Goal: Navigation & Orientation: Find specific page/section

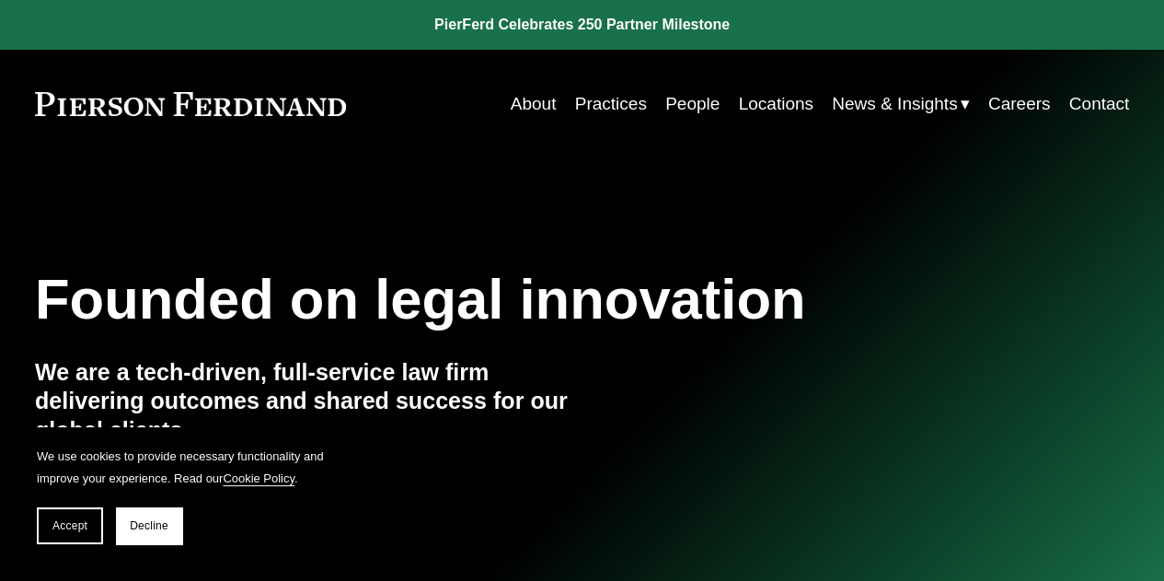
click at [758, 97] on link "Locations" at bounding box center [775, 103] width 75 height 35
click at [0, 0] on span "Insights" at bounding box center [0, 0] width 0 height 0
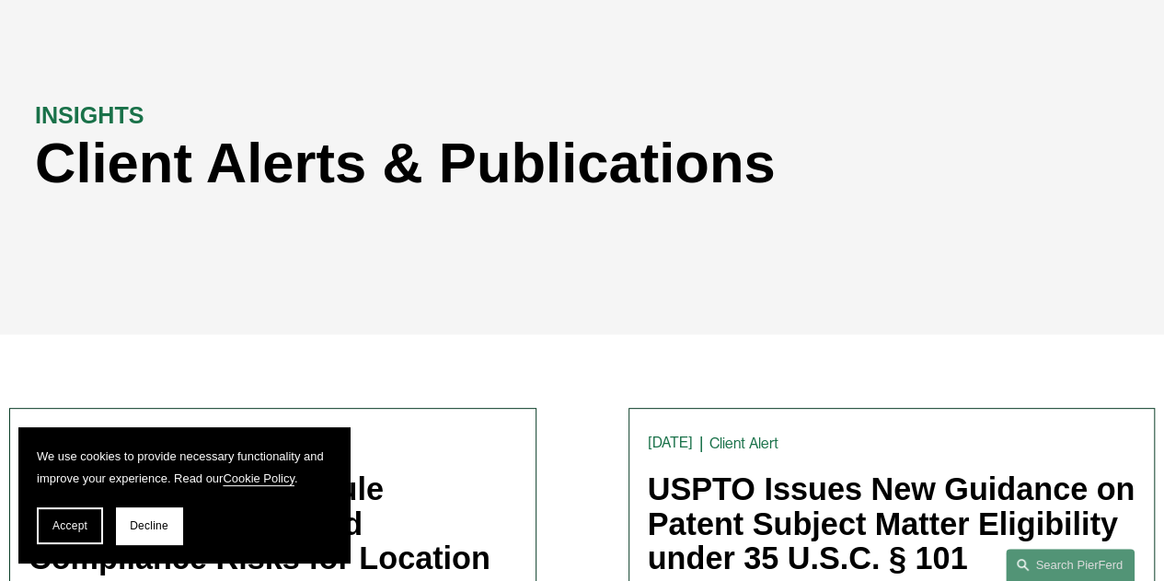
scroll to position [78, 0]
